Goal: Task Accomplishment & Management: Manage account settings

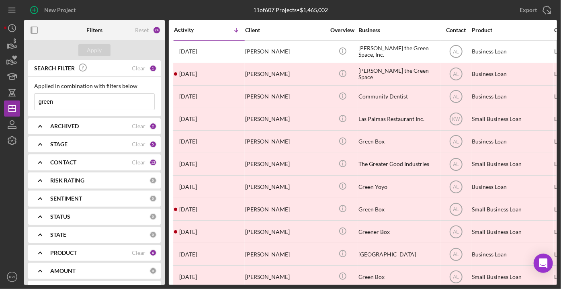
click at [76, 100] on input "green" at bounding box center [95, 102] width 120 height 16
click at [55, 100] on input "green" at bounding box center [95, 102] width 120 height 16
click at [68, 125] on b "ARCHIVED" at bounding box center [64, 126] width 29 height 6
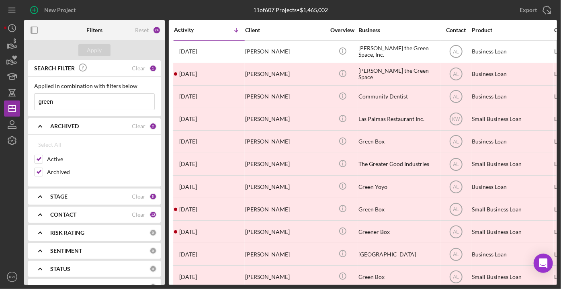
click at [67, 123] on b "ARCHIVED" at bounding box center [64, 126] width 29 height 6
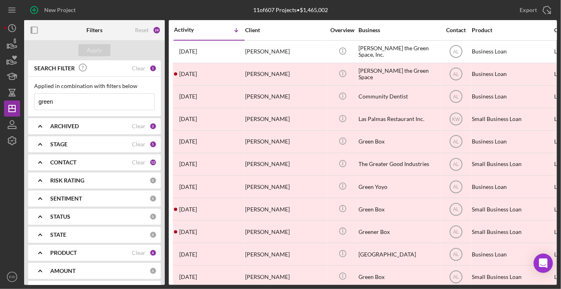
click at [63, 127] on b "ARCHIVED" at bounding box center [64, 126] width 29 height 6
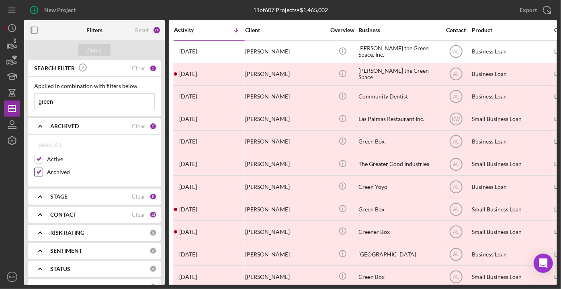
click at [53, 174] on label "Archived" at bounding box center [101, 172] width 108 height 8
click at [43, 174] on input "Archived" at bounding box center [39, 172] width 8 height 8
checkbox input "false"
click at [16, 43] on icon "button" at bounding box center [12, 44] width 20 height 20
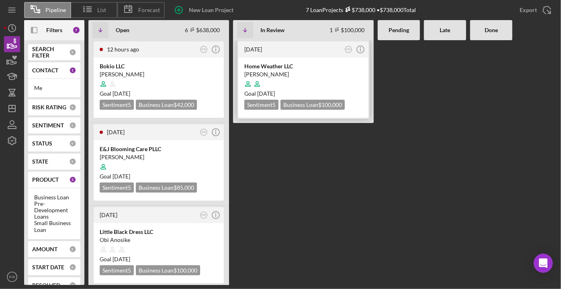
click at [308, 70] on div "[PERSON_NAME]" at bounding box center [303, 74] width 118 height 8
click at [12, 43] on icon "button" at bounding box center [12, 44] width 20 height 20
click at [8, 59] on icon "button" at bounding box center [12, 60] width 20 height 20
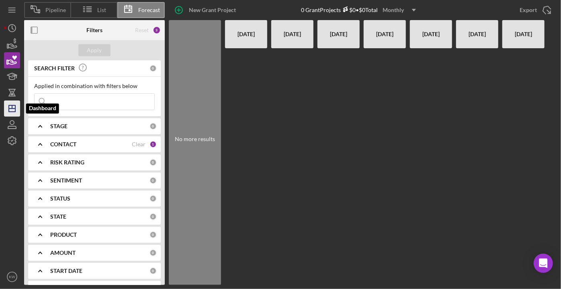
click at [12, 106] on icon "Icon/Dashboard" at bounding box center [12, 108] width 20 height 20
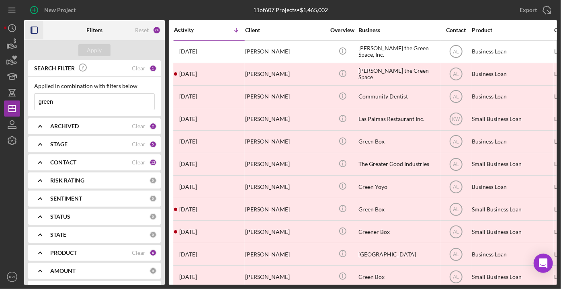
click at [40, 25] on icon "button" at bounding box center [34, 30] width 18 height 18
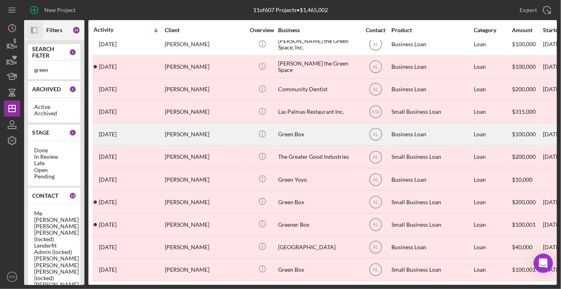
scroll to position [11, 0]
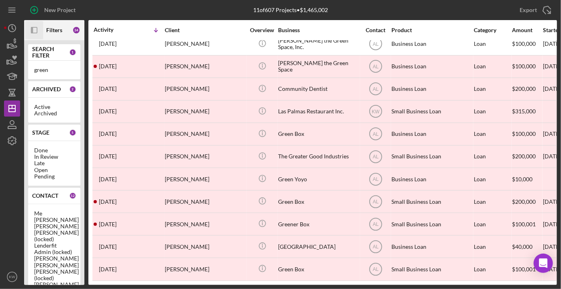
click at [53, 167] on div "Open" at bounding box center [54, 170] width 40 height 6
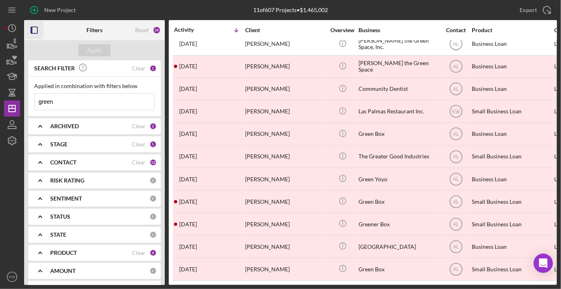
click at [71, 221] on div "STATUS 0" at bounding box center [103, 217] width 107 height 16
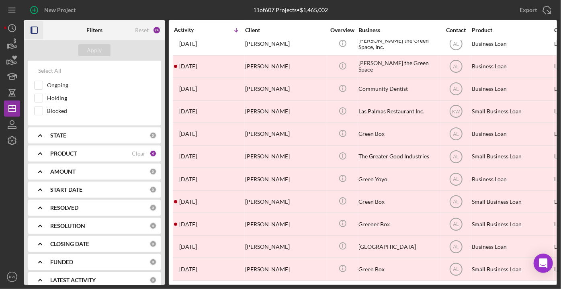
scroll to position [172, 0]
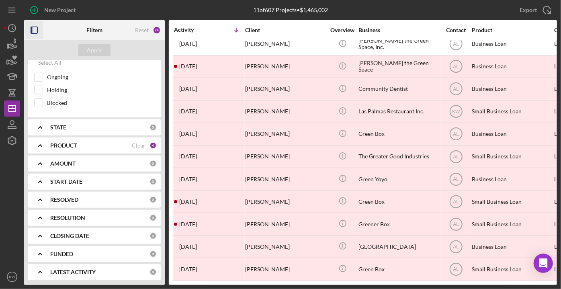
click at [77, 142] on b "PRODUCT" at bounding box center [63, 145] width 27 height 6
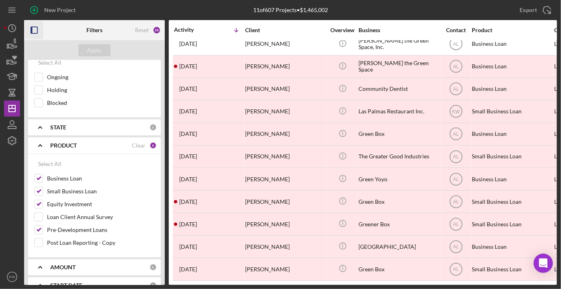
click at [77, 142] on b "PRODUCT" at bounding box center [63, 145] width 27 height 6
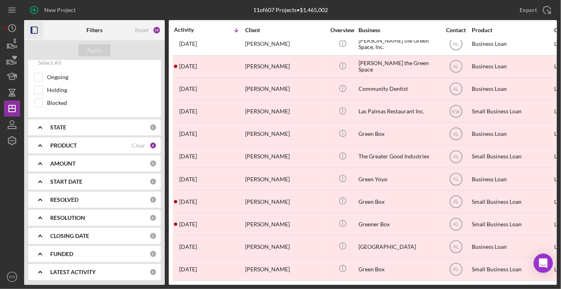
click at [52, 125] on b "STATE" at bounding box center [58, 127] width 16 height 6
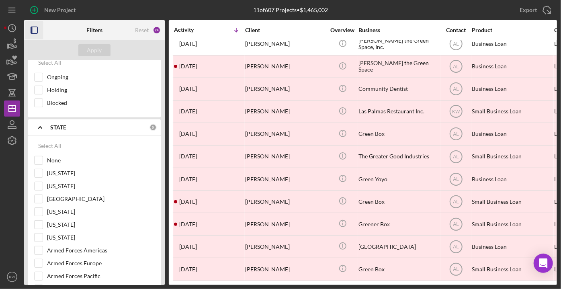
click at [52, 125] on b "STATE" at bounding box center [58, 127] width 16 height 6
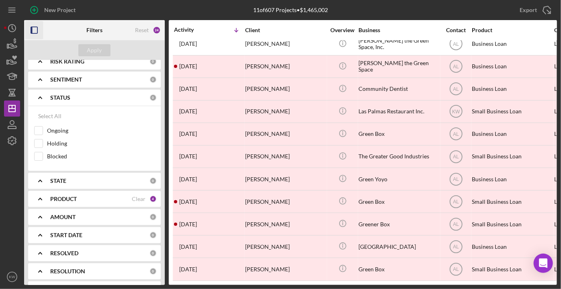
scroll to position [63, 0]
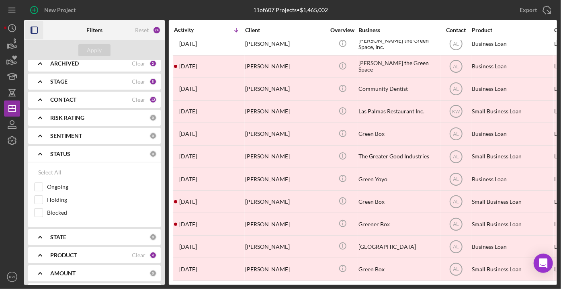
click at [55, 151] on b "STATUS" at bounding box center [60, 154] width 20 height 6
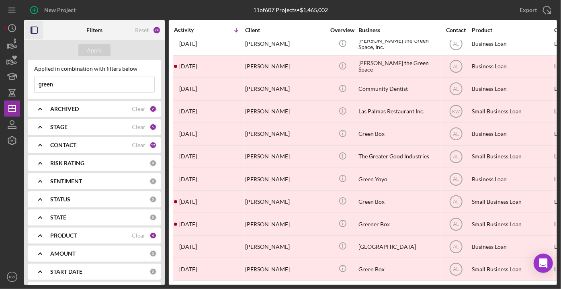
scroll to position [0, 0]
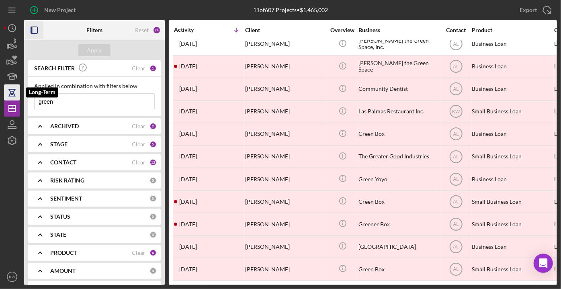
click at [13, 97] on icon "button" at bounding box center [12, 92] width 20 height 20
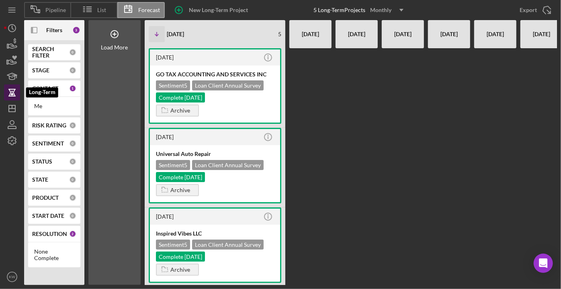
scroll to position [0, 9]
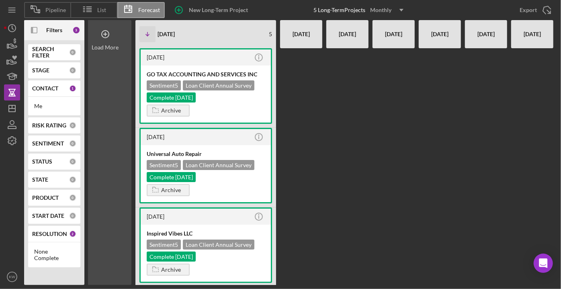
click at [103, 34] on icon at bounding box center [105, 34] width 4 height 4
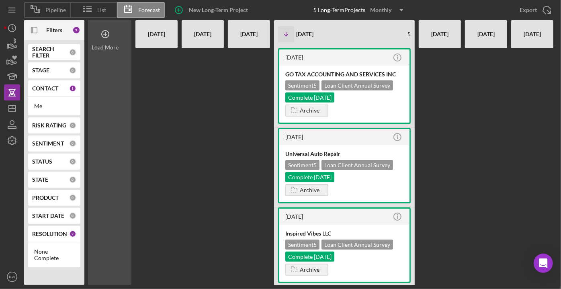
click at [107, 35] on icon at bounding box center [105, 34] width 20 height 20
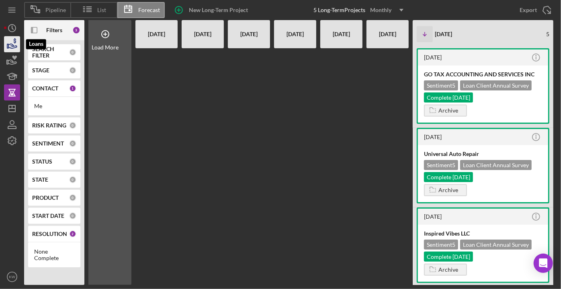
click at [10, 42] on icon "button" at bounding box center [12, 44] width 20 height 20
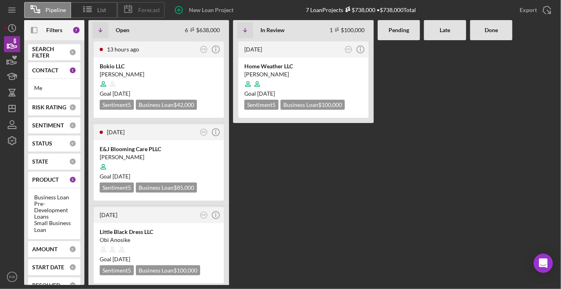
click at [162, 7] on div "Forecast" at bounding box center [140, 10] width 47 height 16
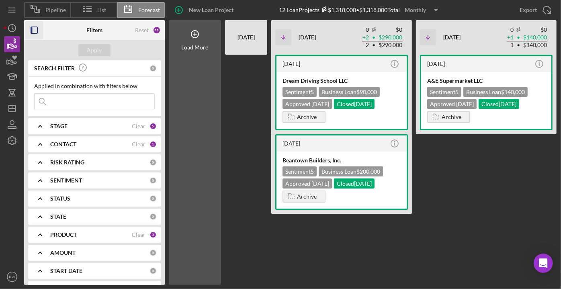
click at [37, 30] on icon "button" at bounding box center [34, 30] width 18 height 18
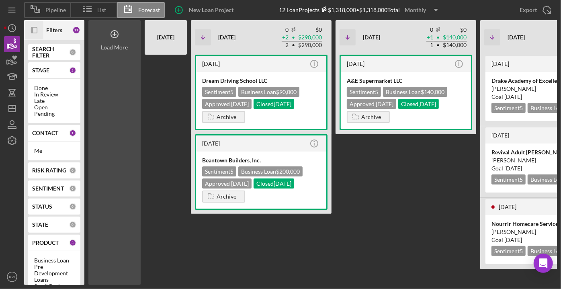
click at [116, 33] on icon at bounding box center [114, 34] width 20 height 20
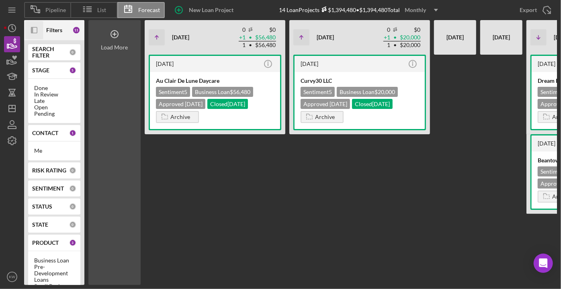
click at [116, 33] on icon at bounding box center [114, 34] width 20 height 20
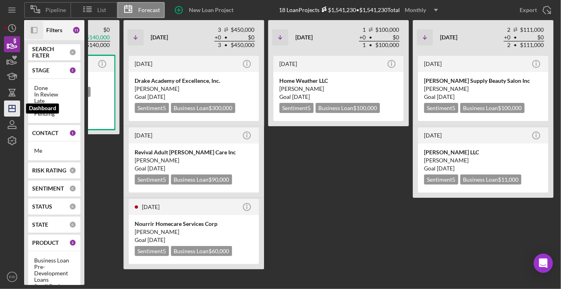
click at [13, 107] on icon "Icon/Dashboard" at bounding box center [12, 108] width 20 height 20
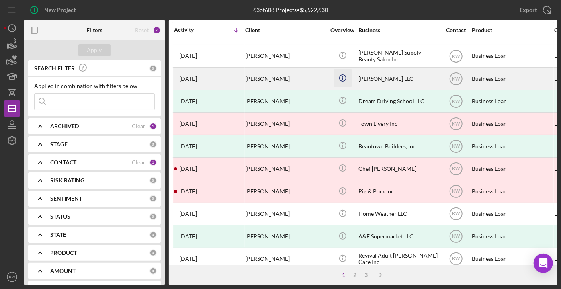
scroll to position [109, 0]
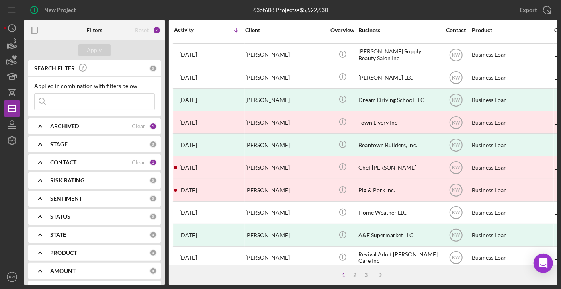
click at [68, 126] on b "ARCHIVED" at bounding box center [64, 126] width 29 height 6
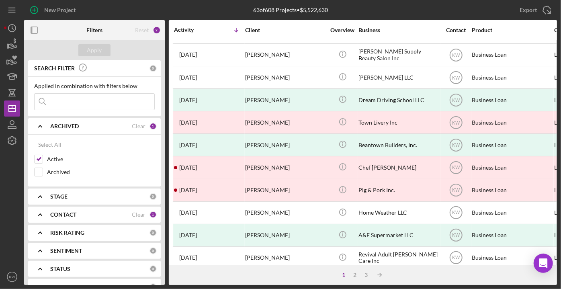
click at [68, 126] on b "ARCHIVED" at bounding box center [64, 126] width 29 height 6
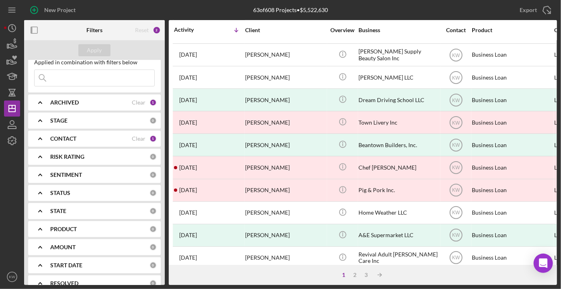
scroll to position [36, 0]
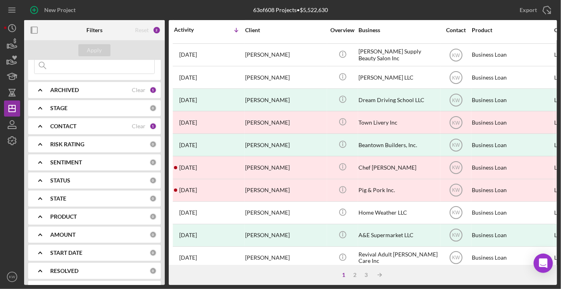
click at [66, 181] on b "STATUS" at bounding box center [60, 180] width 20 height 6
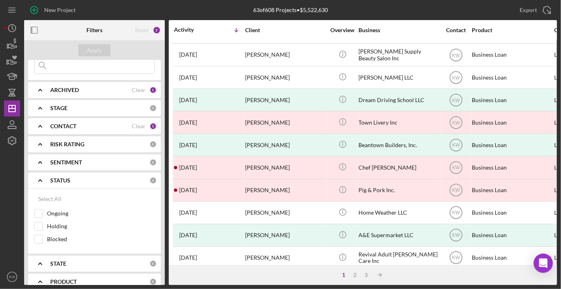
click at [66, 181] on b "STATUS" at bounding box center [60, 180] width 20 height 6
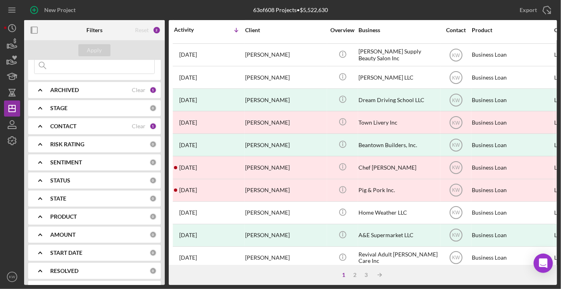
click at [66, 105] on b "STAGE" at bounding box center [58, 108] width 17 height 6
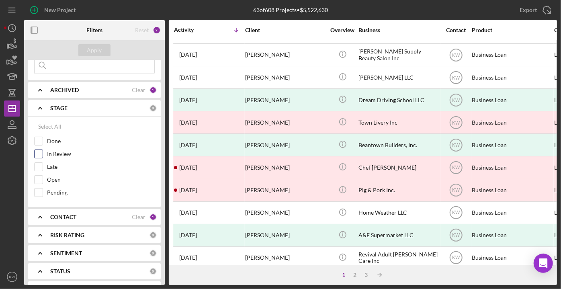
click at [37, 155] on input "In Review" at bounding box center [39, 154] width 8 height 8
checkbox input "true"
click at [36, 178] on input "Open" at bounding box center [39, 180] width 8 height 8
checkbox input "true"
click at [37, 191] on input "Pending" at bounding box center [39, 193] width 8 height 8
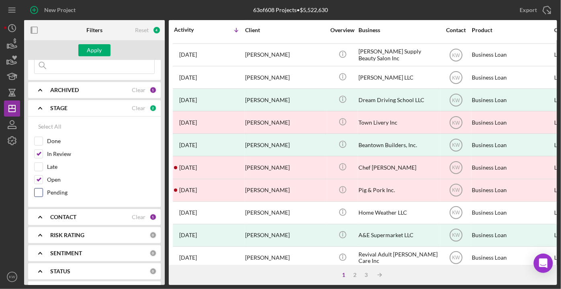
checkbox input "true"
click at [38, 166] on input "Late" at bounding box center [39, 167] width 8 height 8
checkbox input "true"
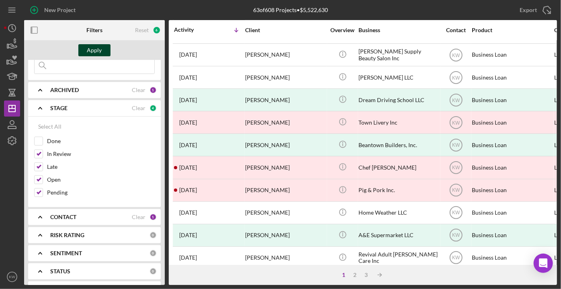
click at [97, 51] on div "Apply" at bounding box center [94, 50] width 15 height 12
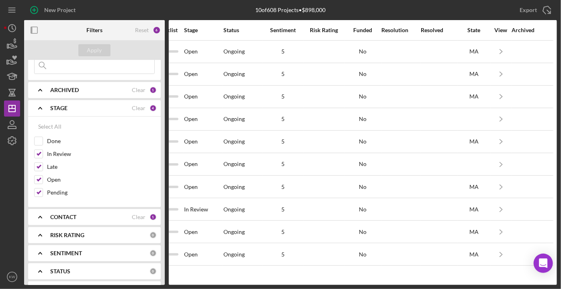
scroll to position [0, 0]
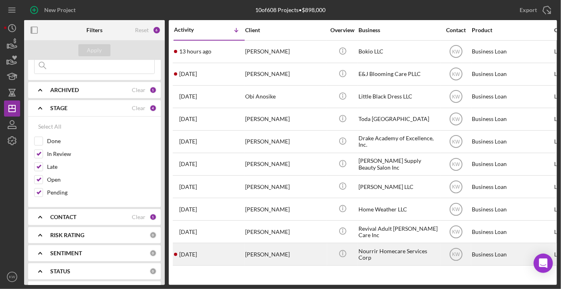
click at [268, 259] on div "[PERSON_NAME]" at bounding box center [285, 254] width 80 height 21
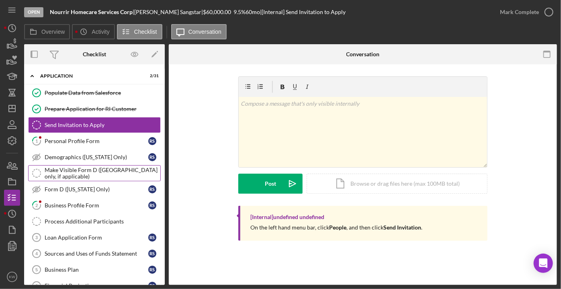
scroll to position [36, 0]
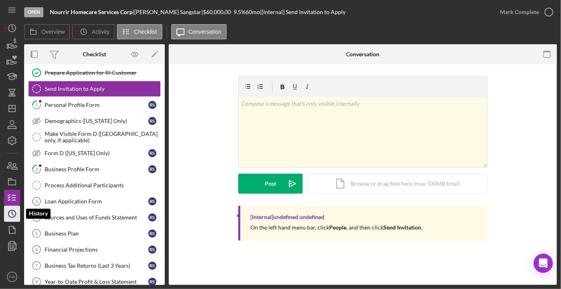
click at [13, 213] on icon "Icon/History" at bounding box center [12, 214] width 20 height 20
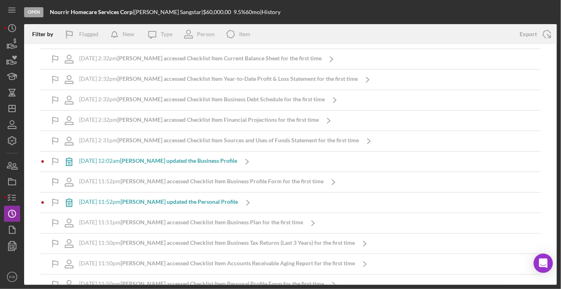
scroll to position [174, 0]
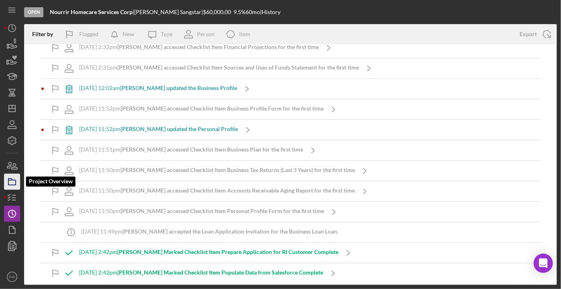
click at [14, 183] on icon "button" at bounding box center [12, 182] width 20 height 20
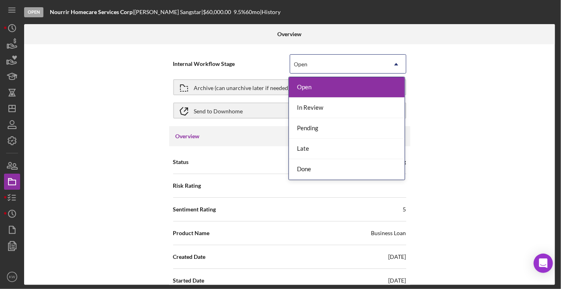
click at [321, 59] on div "Open" at bounding box center [338, 64] width 96 height 18
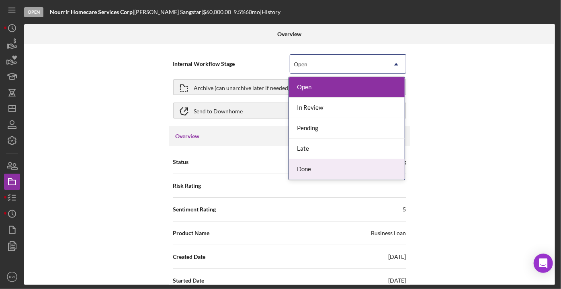
click at [308, 168] on div "Done" at bounding box center [347, 169] width 116 height 20
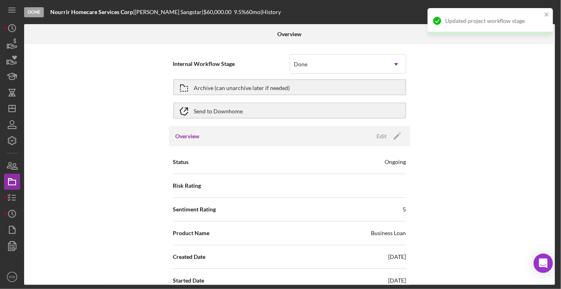
click at [460, 115] on div "Internal Workflow Stage Done Icon/Dropdown Arrow Archive (can unarchive later i…" at bounding box center [289, 164] width 531 height 241
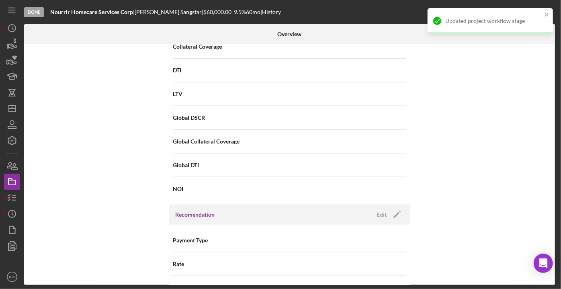
scroll to position [548, 0]
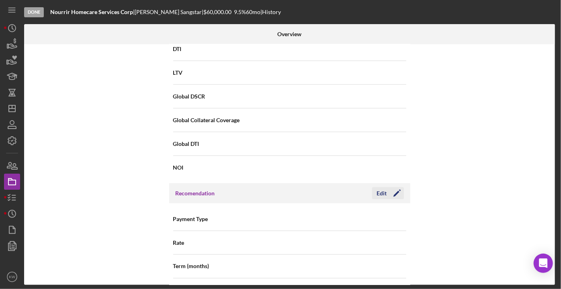
click at [398, 191] on icon "Icon/Edit" at bounding box center [397, 193] width 20 height 20
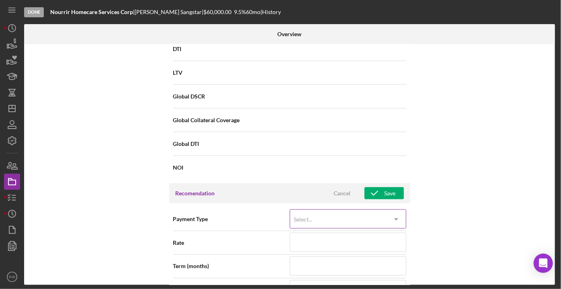
click at [357, 210] on div "Select..." at bounding box center [338, 219] width 96 height 18
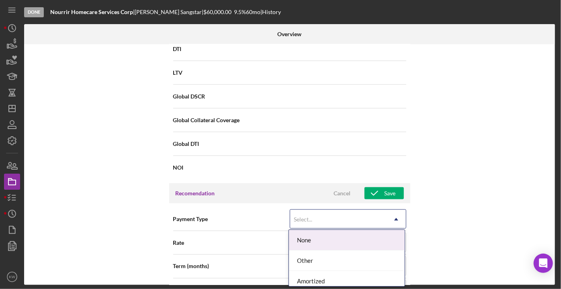
click at [481, 168] on div "Internal Workflow Stage Done Icon/Dropdown Arrow Archive (can unarchive later i…" at bounding box center [289, 164] width 531 height 241
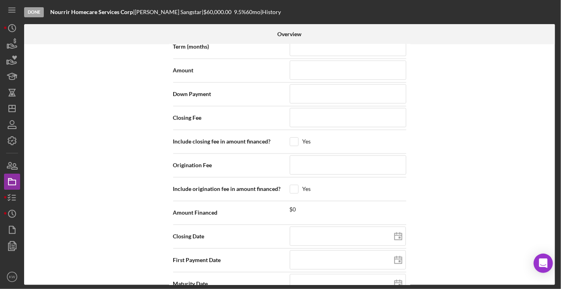
scroll to position [857, 0]
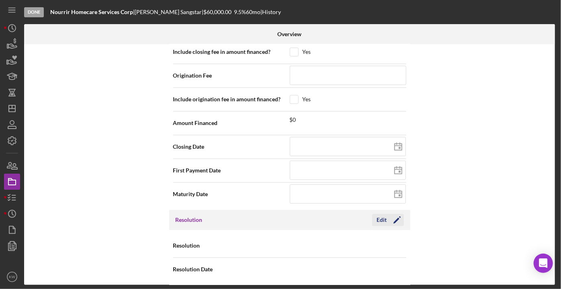
click at [396, 217] on polygon "button" at bounding box center [396, 220] width 6 height 6
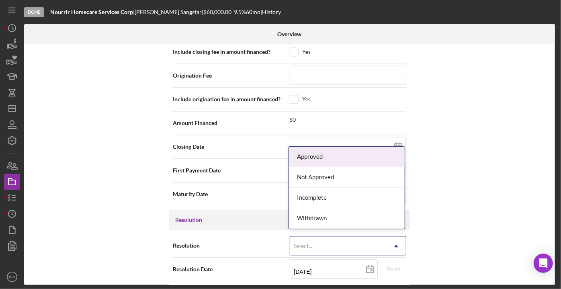
click at [355, 238] on div "Select..." at bounding box center [338, 246] width 96 height 18
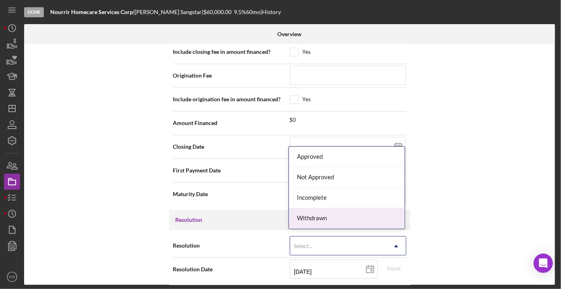
click at [344, 213] on div "Withdrawn" at bounding box center [347, 218] width 116 height 20
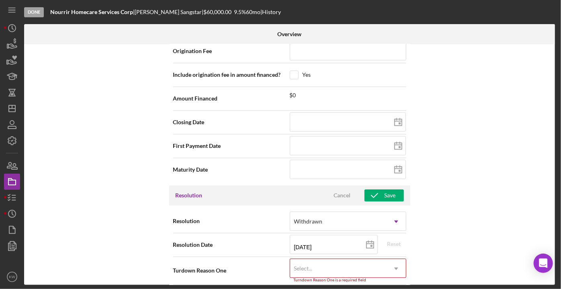
scroll to position [909, 0]
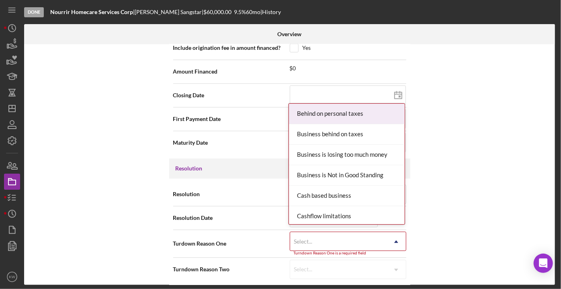
click at [323, 233] on div "Select..." at bounding box center [338, 241] width 96 height 18
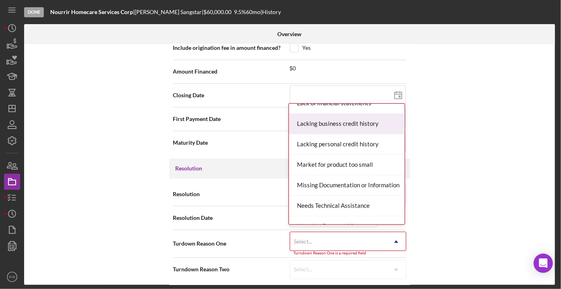
scroll to position [402, 0]
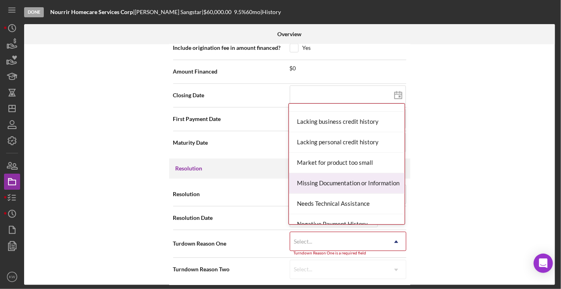
click at [330, 185] on div "Missing Documentation or Information" at bounding box center [347, 183] width 116 height 20
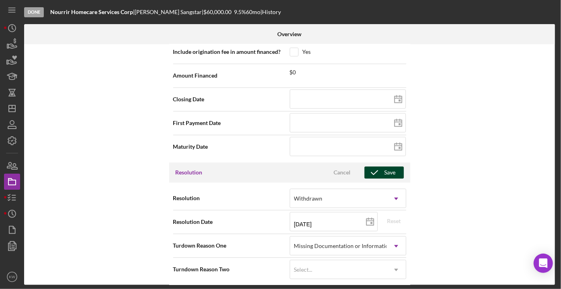
click at [391, 169] on div "Save" at bounding box center [390, 172] width 11 height 12
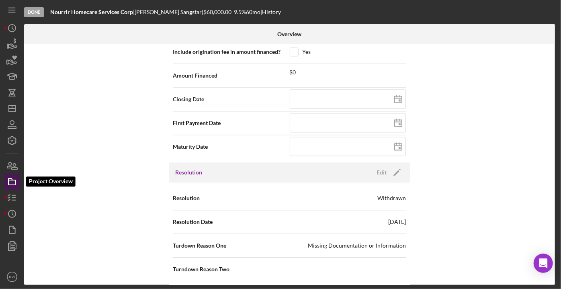
click at [10, 181] on icon "button" at bounding box center [12, 182] width 20 height 20
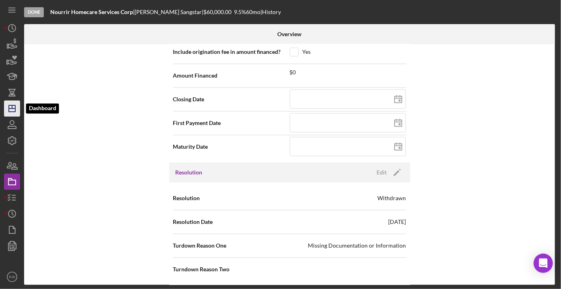
click at [14, 114] on icon "Icon/Dashboard" at bounding box center [12, 108] width 20 height 20
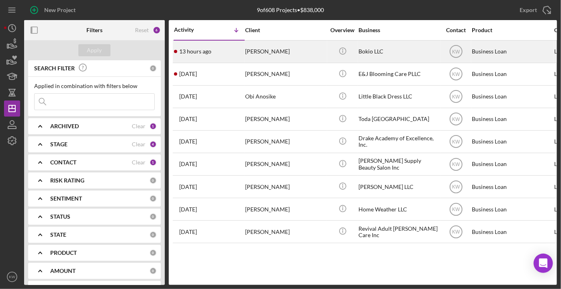
click at [266, 56] on div "[PERSON_NAME]" at bounding box center [285, 51] width 80 height 21
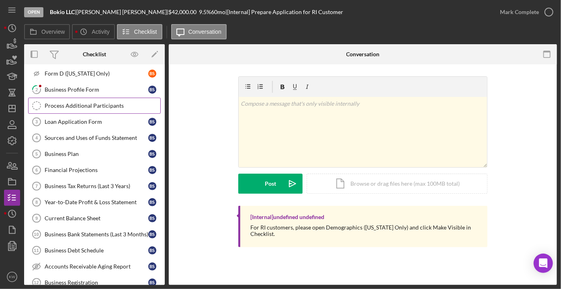
scroll to position [73, 0]
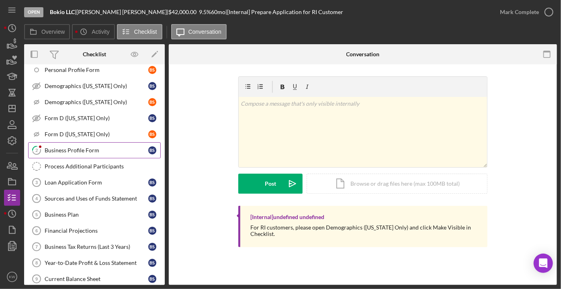
click at [97, 152] on link "2 Business Profile Form B S" at bounding box center [94, 150] width 133 height 16
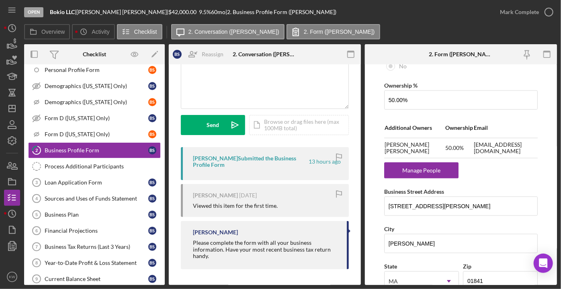
scroll to position [438, 0]
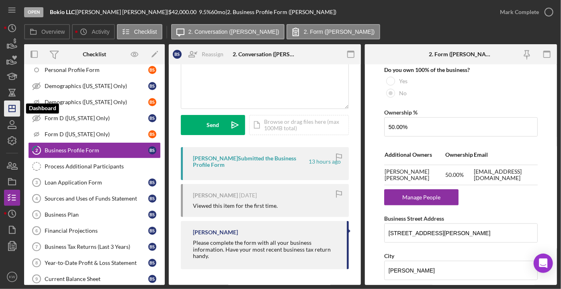
click at [13, 107] on icon "Icon/Dashboard" at bounding box center [12, 108] width 20 height 20
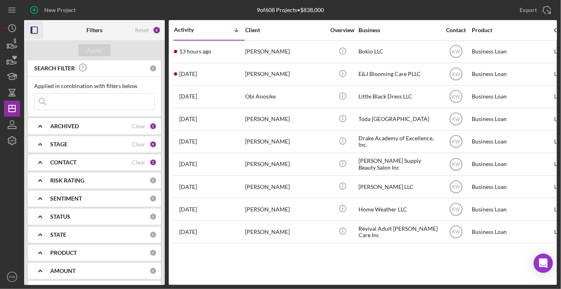
click at [32, 32] on rect "button" at bounding box center [32, 30] width 2 height 6
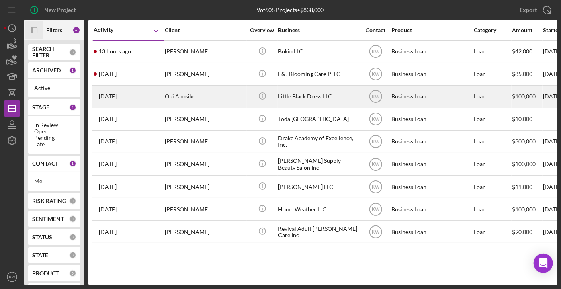
click at [287, 100] on div "Little Black Dress LLC" at bounding box center [318, 96] width 80 height 21
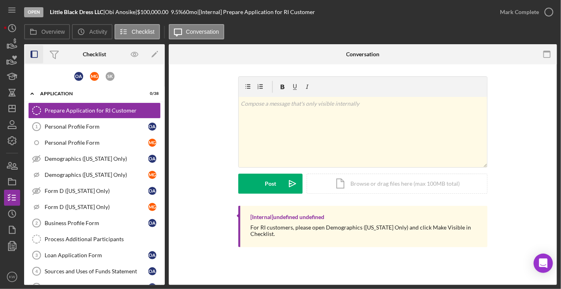
click at [37, 53] on rect "button" at bounding box center [34, 54] width 6 height 6
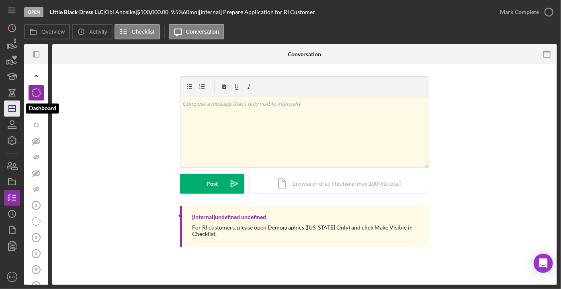
click at [12, 112] on icon "Icon/Dashboard" at bounding box center [12, 108] width 20 height 20
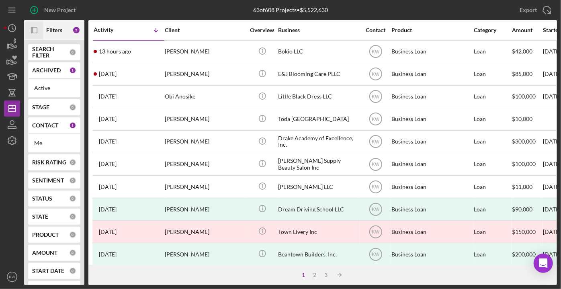
click at [34, 33] on rect "button" at bounding box center [34, 30] width 6 height 6
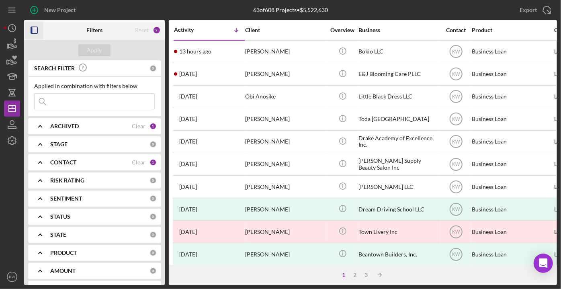
click at [71, 144] on div "STAGE" at bounding box center [99, 144] width 99 height 6
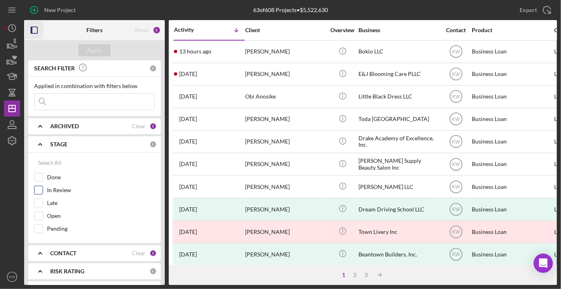
click at [39, 193] on input "In Review" at bounding box center [39, 190] width 8 height 8
checkbox input "true"
click at [39, 201] on input "Late" at bounding box center [39, 203] width 8 height 8
checkbox input "true"
click at [37, 212] on input "Open" at bounding box center [39, 216] width 8 height 8
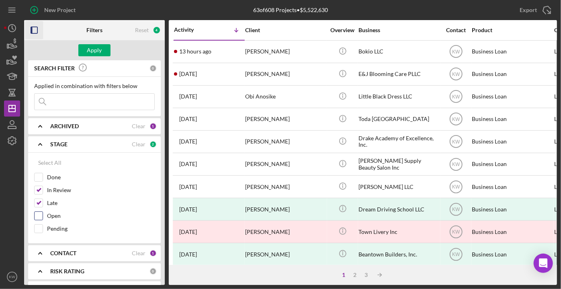
checkbox input "true"
click at [39, 228] on input "Pending" at bounding box center [39, 229] width 8 height 8
checkbox input "true"
click at [99, 44] on div "Apply" at bounding box center [94, 50] width 141 height 20
click at [102, 48] on button "Apply" at bounding box center [94, 50] width 32 height 12
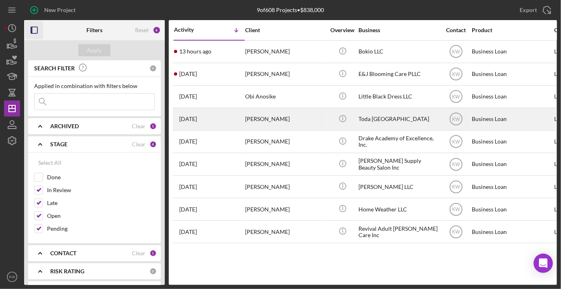
click at [290, 124] on div "[PERSON_NAME]" at bounding box center [285, 119] width 80 height 21
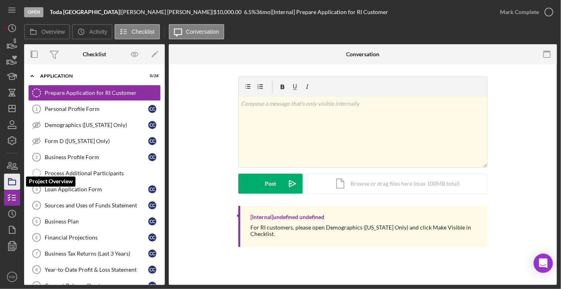
click at [10, 178] on icon "button" at bounding box center [12, 182] width 20 height 20
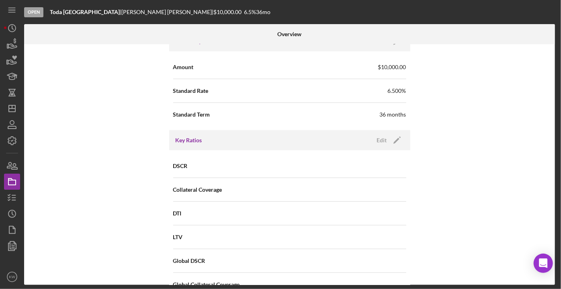
scroll to position [402, 0]
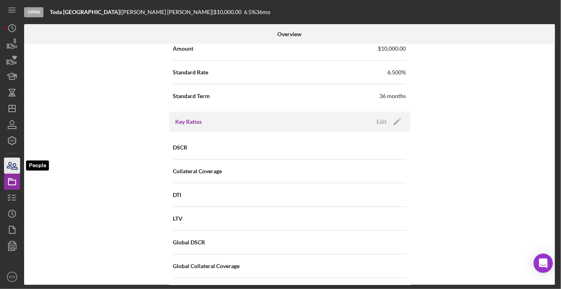
click at [11, 167] on icon "button" at bounding box center [12, 166] width 20 height 20
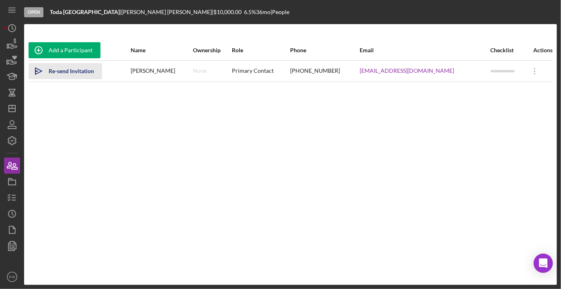
click at [60, 73] on div "Re-send Invitation" at bounding box center [71, 71] width 45 height 16
click at [534, 68] on icon "Icon/Overflow" at bounding box center [535, 71] width 20 height 20
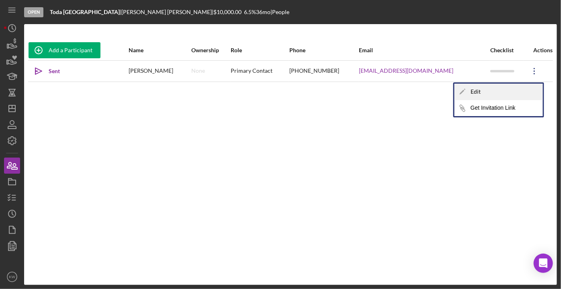
click at [483, 87] on div "Icon/Edit Edit" at bounding box center [499, 92] width 88 height 16
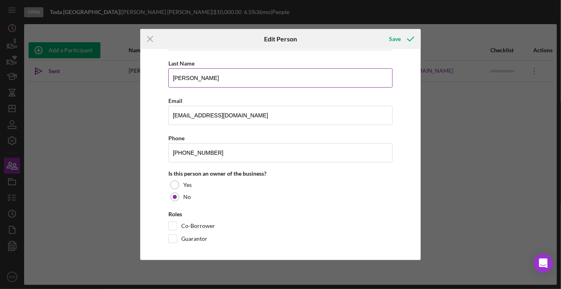
scroll to position [70, 0]
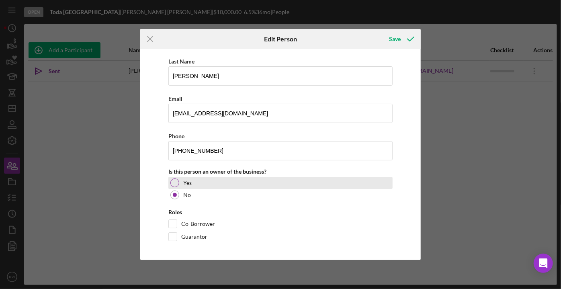
click at [178, 177] on div "Yes" at bounding box center [280, 183] width 224 height 12
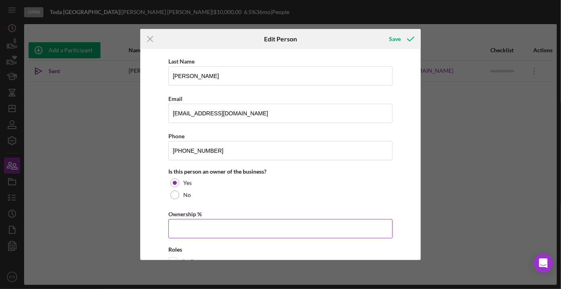
click at [192, 227] on input "Ownership %" at bounding box center [280, 228] width 224 height 19
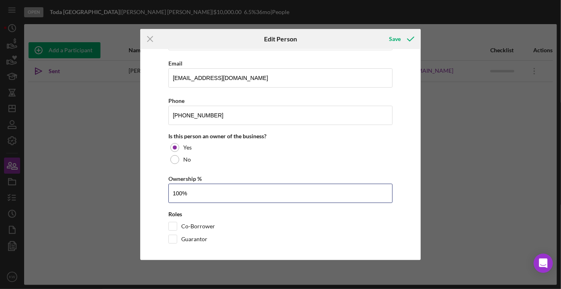
scroll to position [107, 0]
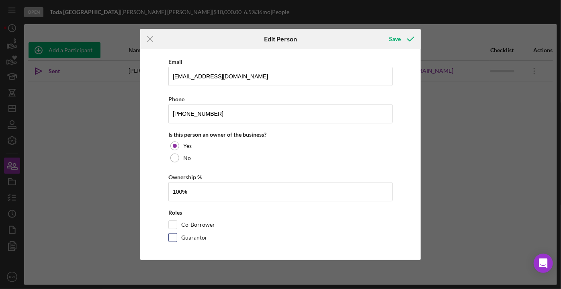
type input "100.00%"
click at [178, 236] on div "Guarantor" at bounding box center [280, 239] width 224 height 13
click at [177, 236] on div at bounding box center [172, 237] width 9 height 9
click at [170, 234] on input "Guarantor" at bounding box center [173, 238] width 8 height 8
checkbox input "true"
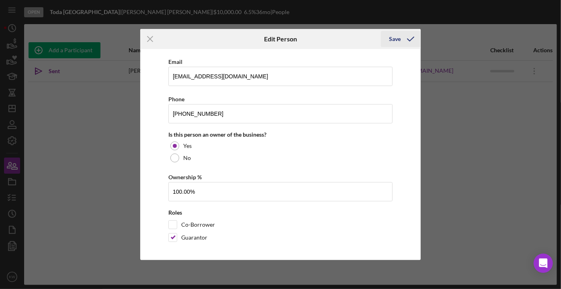
click at [409, 38] on icon "button" at bounding box center [411, 39] width 20 height 20
click at [406, 39] on icon "button" at bounding box center [411, 39] width 20 height 20
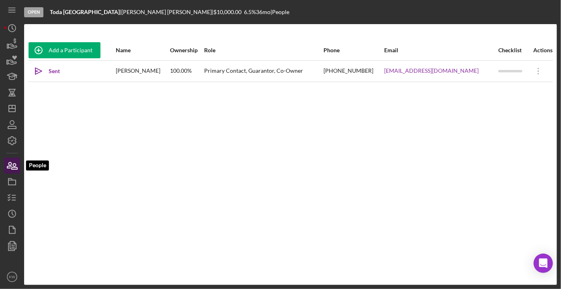
click at [12, 168] on icon "button" at bounding box center [15, 167] width 6 height 6
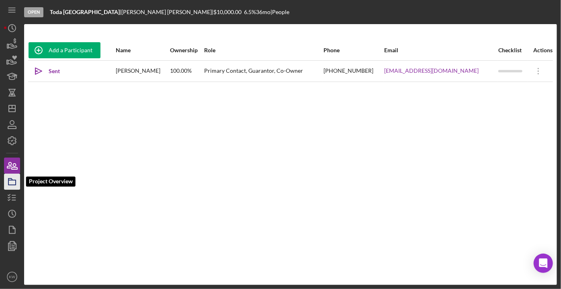
click at [12, 178] on polygon "button" at bounding box center [10, 179] width 4 height 2
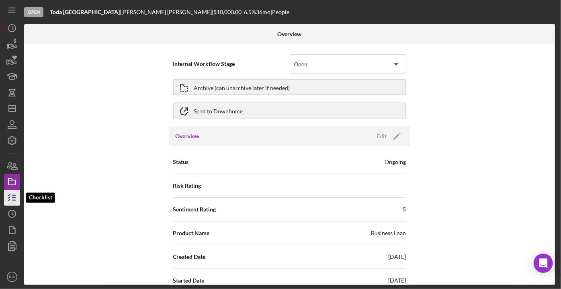
click at [10, 193] on icon "button" at bounding box center [12, 198] width 20 height 20
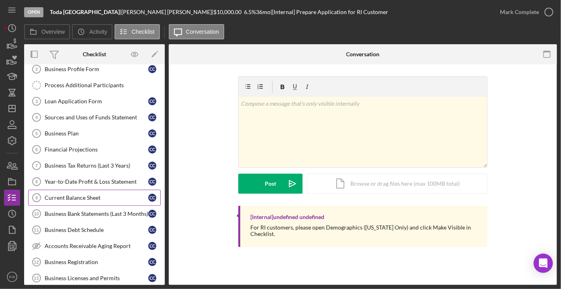
scroll to position [86, 0]
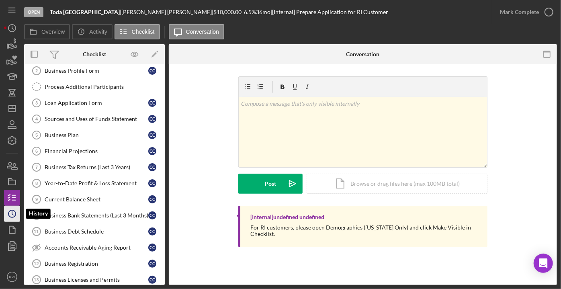
click at [15, 215] on circle "button" at bounding box center [11, 213] width 7 height 7
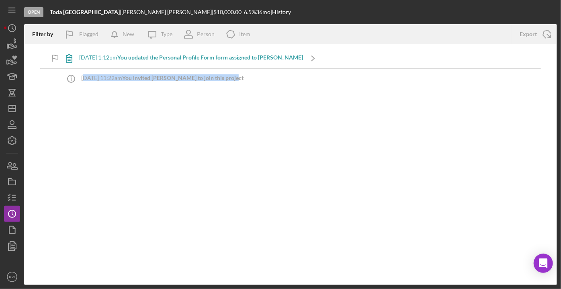
drag, startPoint x: 244, startPoint y: 78, endPoint x: 85, endPoint y: 80, distance: 159.2
click at [85, 80] on div "Icon/Info [DATE] 11:22am You invited [PERSON_NAME] to join this project" at bounding box center [290, 79] width 501 height 20
click at [207, 79] on b "You invited [PERSON_NAME] to join this project" at bounding box center [182, 77] width 121 height 7
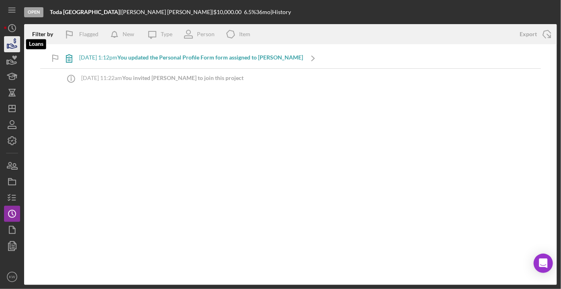
click at [10, 48] on icon "button" at bounding box center [12, 46] width 8 height 4
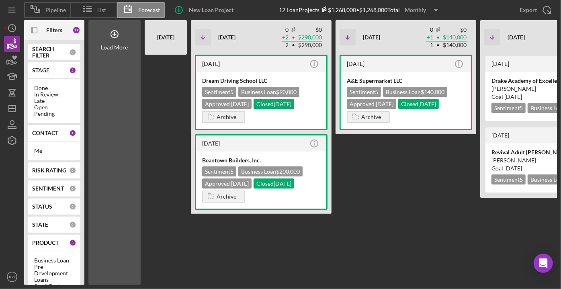
click at [437, 10] on use "button" at bounding box center [436, 10] width 4 height 2
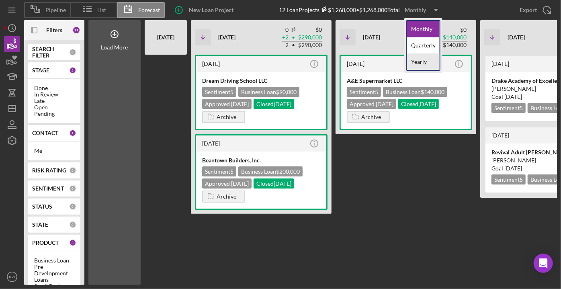
click at [423, 62] on div "Yearly" at bounding box center [423, 62] width 33 height 16
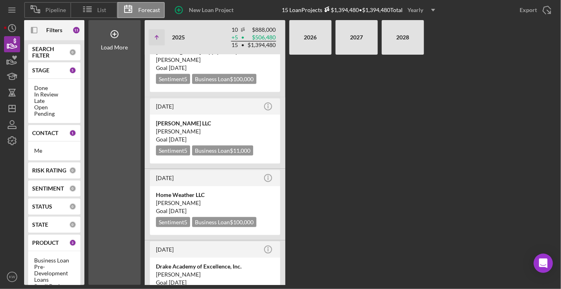
scroll to position [365, 0]
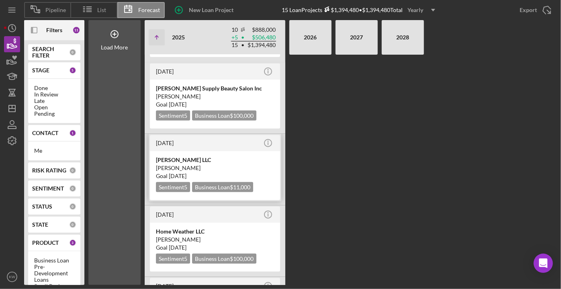
click at [238, 156] on div "[PERSON_NAME] LLC" at bounding box center [215, 160] width 118 height 8
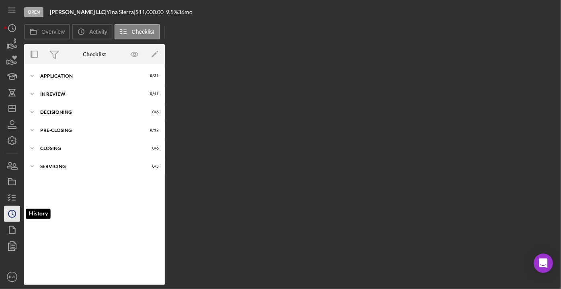
click at [12, 209] on icon "Icon/History" at bounding box center [12, 214] width 20 height 20
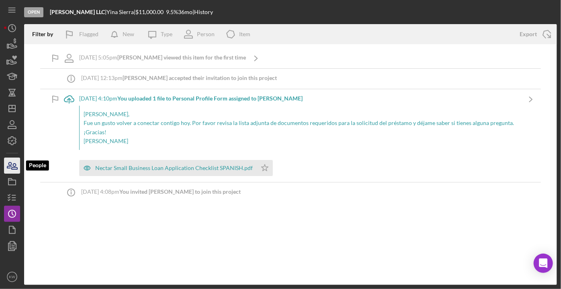
click at [15, 169] on icon "button" at bounding box center [15, 167] width 6 height 6
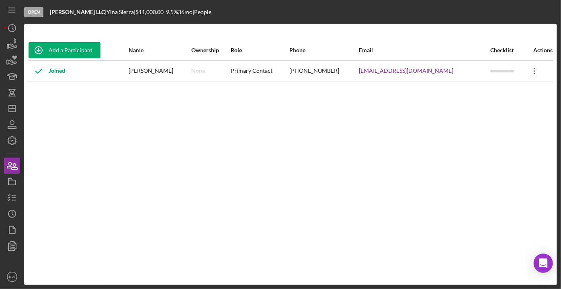
click at [525, 70] on icon "Icon/Overflow" at bounding box center [535, 71] width 20 height 20
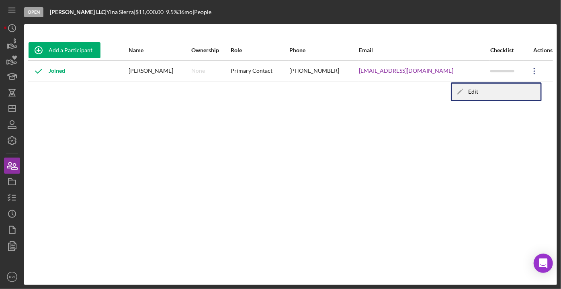
click at [475, 91] on div "Icon/Edit Edit" at bounding box center [496, 92] width 88 height 16
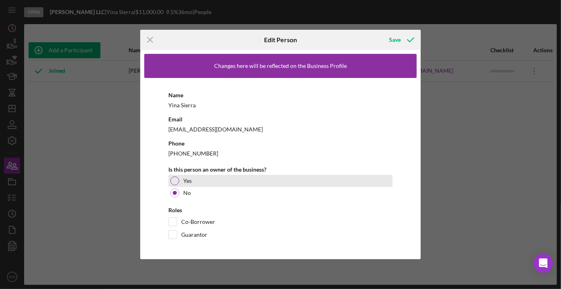
click at [174, 179] on div at bounding box center [174, 180] width 9 height 9
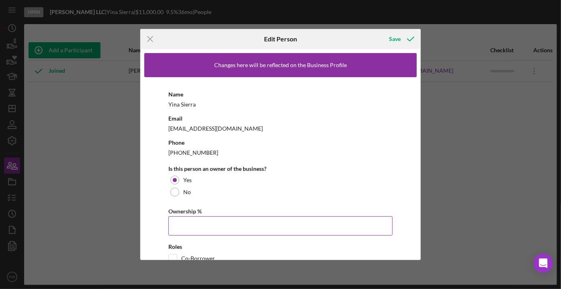
click at [172, 220] on input "Ownership %" at bounding box center [280, 225] width 224 height 19
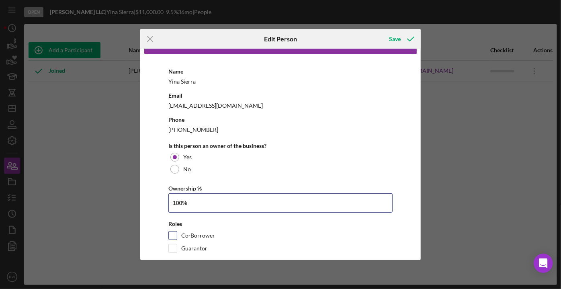
scroll to position [35, 0]
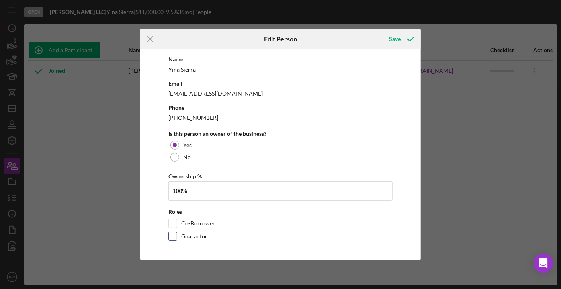
type input "100.00%"
click at [175, 234] on input "Guarantor" at bounding box center [173, 236] width 8 height 8
checkbox input "true"
click at [393, 43] on div "Save" at bounding box center [395, 39] width 12 height 16
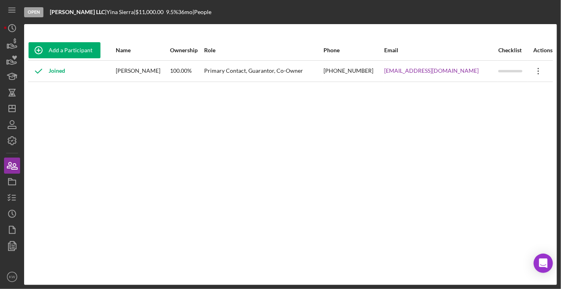
click at [537, 74] on icon "Icon/Overflow" at bounding box center [539, 71] width 20 height 20
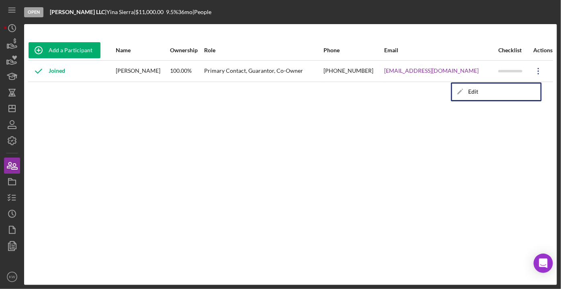
drag, startPoint x: 331, startPoint y: 112, endPoint x: 195, endPoint y: 67, distance: 143.6
click at [331, 109] on div "Add a Participant Name Ownership Role Phone Email Checklist Actions Joined [PER…" at bounding box center [290, 154] width 533 height 229
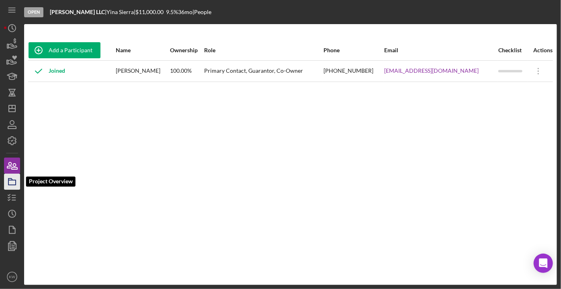
click at [15, 178] on icon "button" at bounding box center [12, 182] width 20 height 20
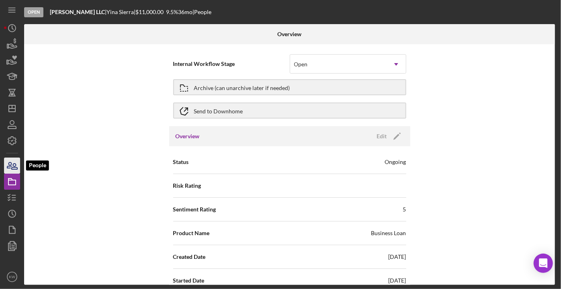
click at [14, 169] on icon "button" at bounding box center [15, 167] width 6 height 6
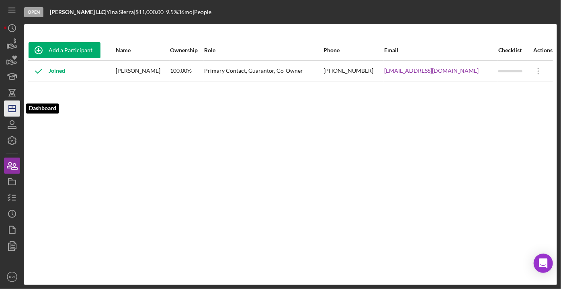
click at [12, 111] on icon "Icon/Dashboard" at bounding box center [12, 108] width 20 height 20
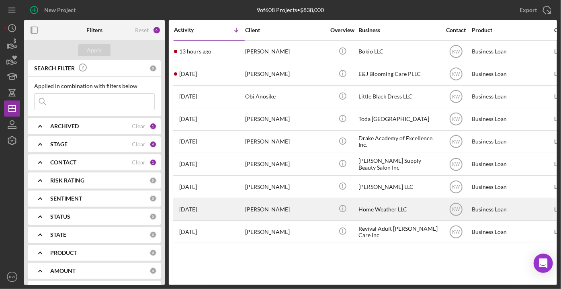
click at [281, 209] on div "[PERSON_NAME]" at bounding box center [285, 209] width 80 height 21
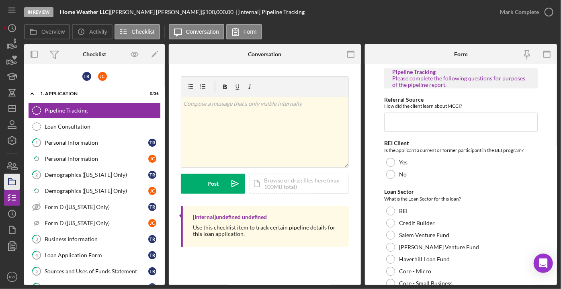
click at [14, 180] on rect "button" at bounding box center [11, 182] width 7 height 5
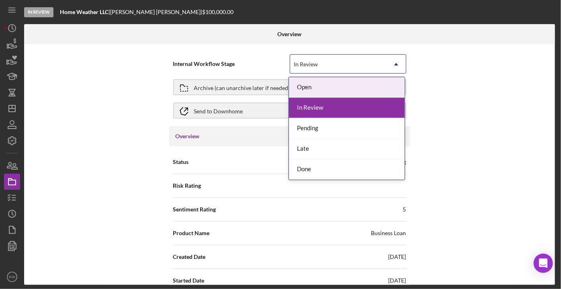
click at [335, 63] on div "In Review" at bounding box center [338, 64] width 96 height 18
click at [332, 89] on div "Open" at bounding box center [347, 87] width 116 height 20
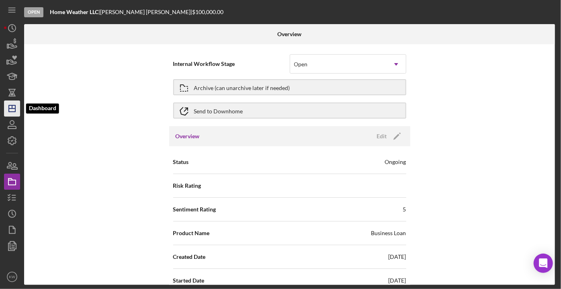
click at [11, 108] on icon "Icon/Dashboard" at bounding box center [12, 108] width 20 height 20
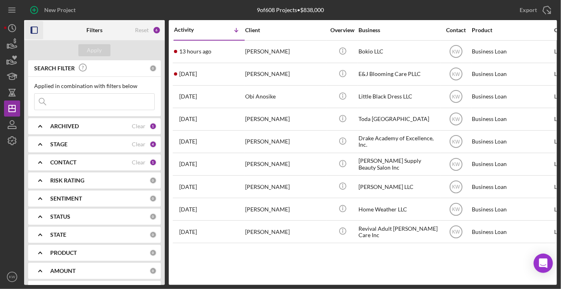
click at [36, 32] on icon "button" at bounding box center [34, 30] width 18 height 18
